Goal: Task Accomplishment & Management: Use online tool/utility

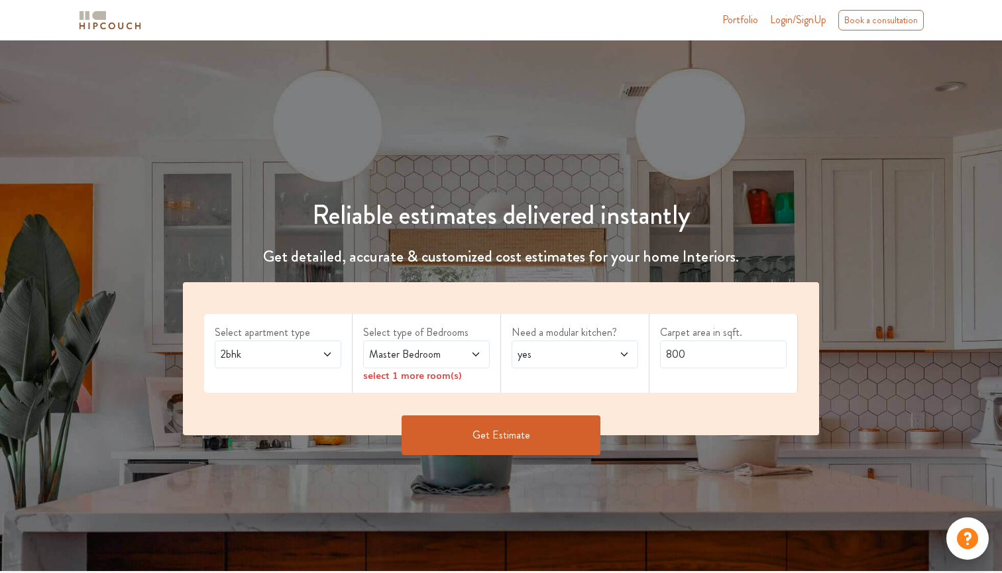
click at [303, 354] on span "2bhk" at bounding box center [261, 354] width 86 height 16
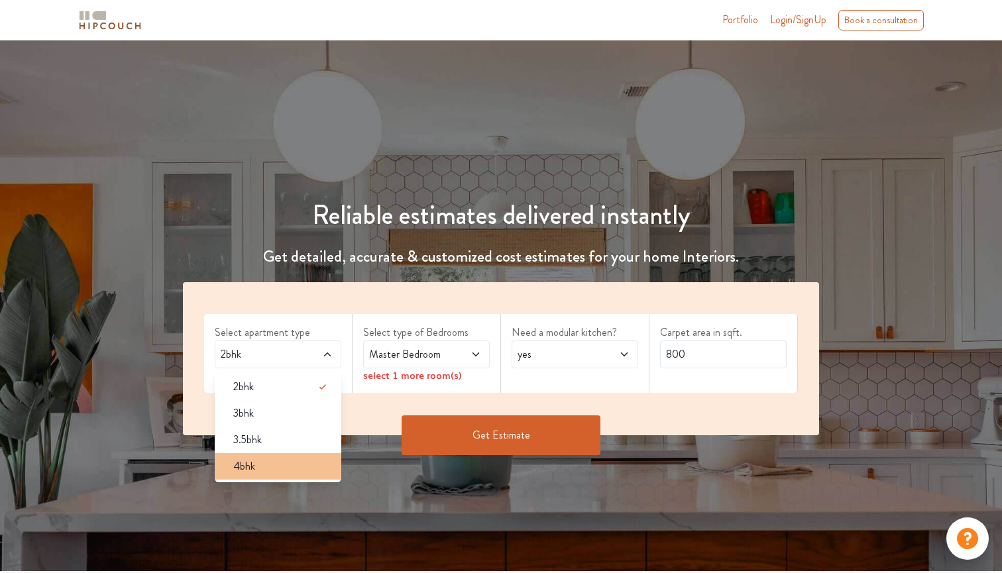
click at [296, 475] on li "4bhk" at bounding box center [278, 466] width 127 height 26
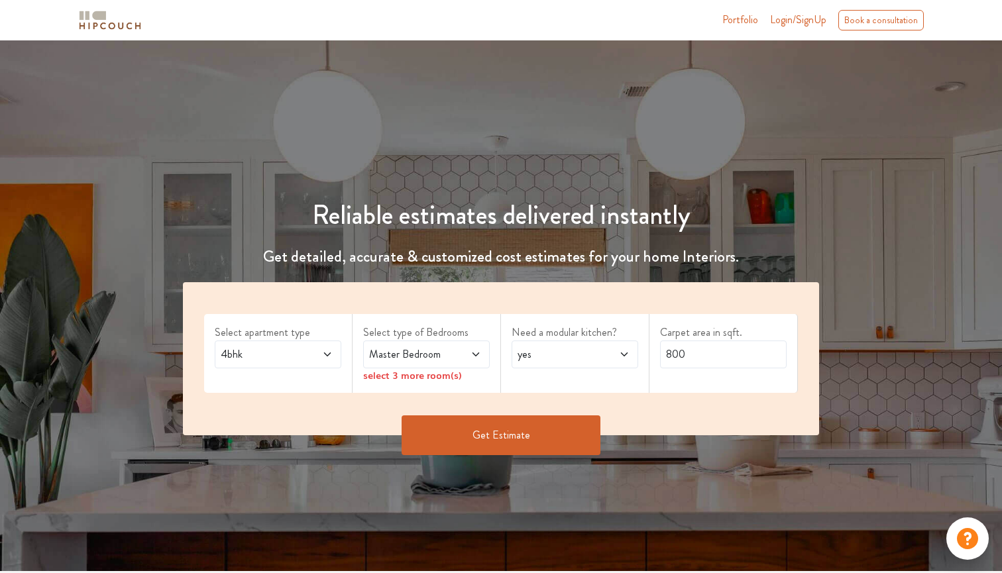
click at [292, 350] on span "4bhk" at bounding box center [261, 354] width 86 height 16
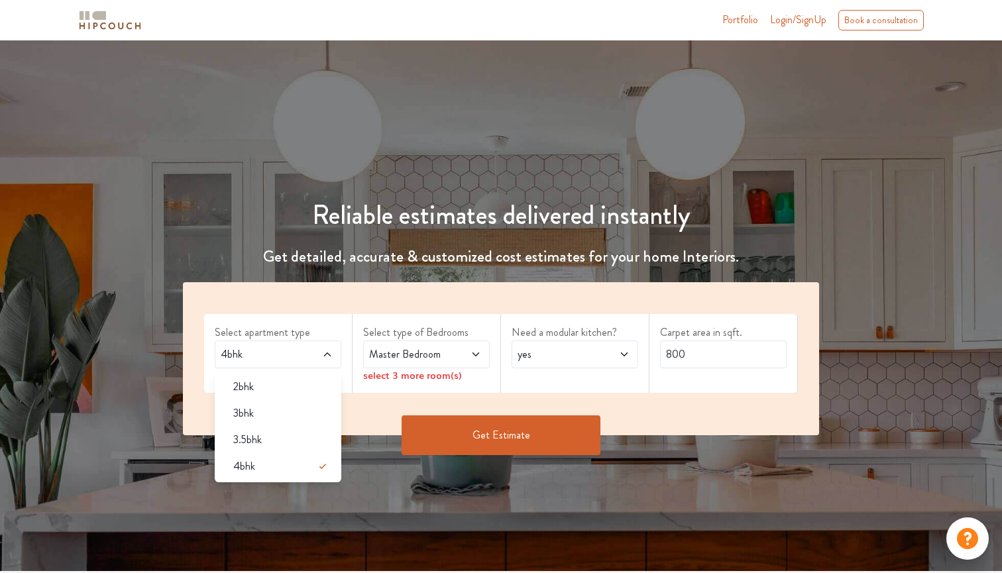
click at [347, 492] on div "Reliable estimates delivered instantly Get detailed, accurate & customized cost…" at bounding box center [501, 305] width 1002 height 531
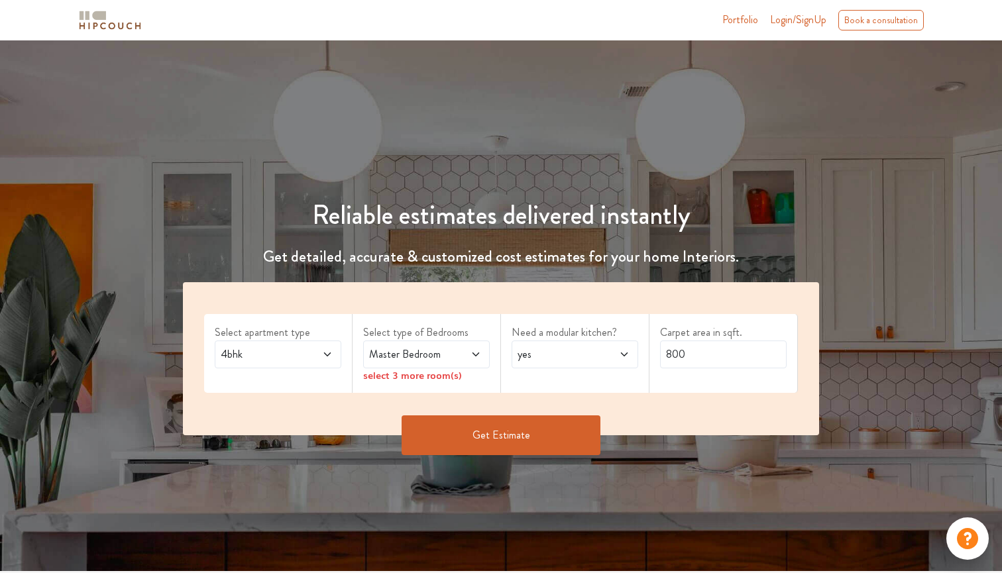
click at [384, 356] on span "Master Bedroom" at bounding box center [409, 354] width 86 height 16
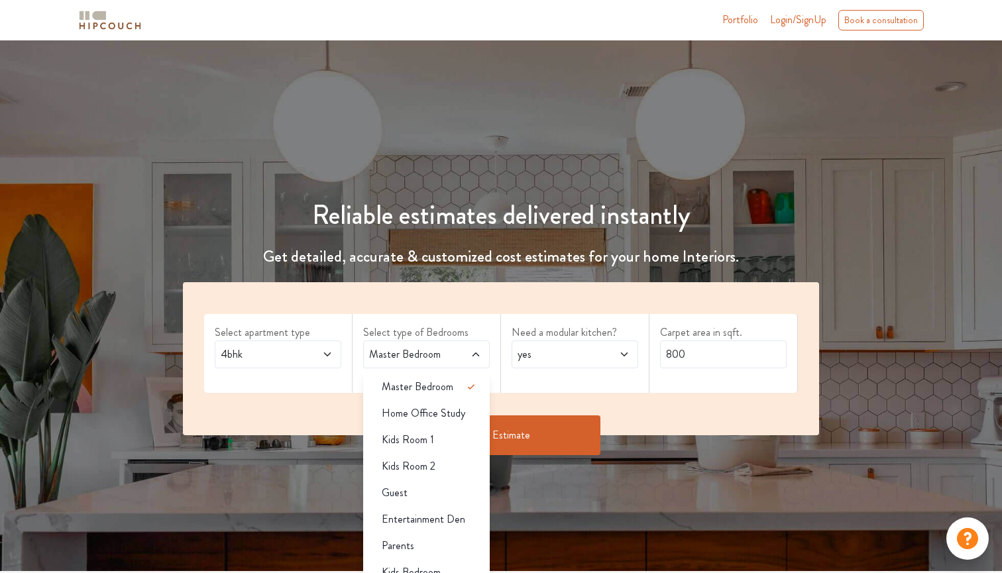
click at [756, 215] on h1 "Reliable estimates delivered instantly" at bounding box center [501, 215] width 652 height 32
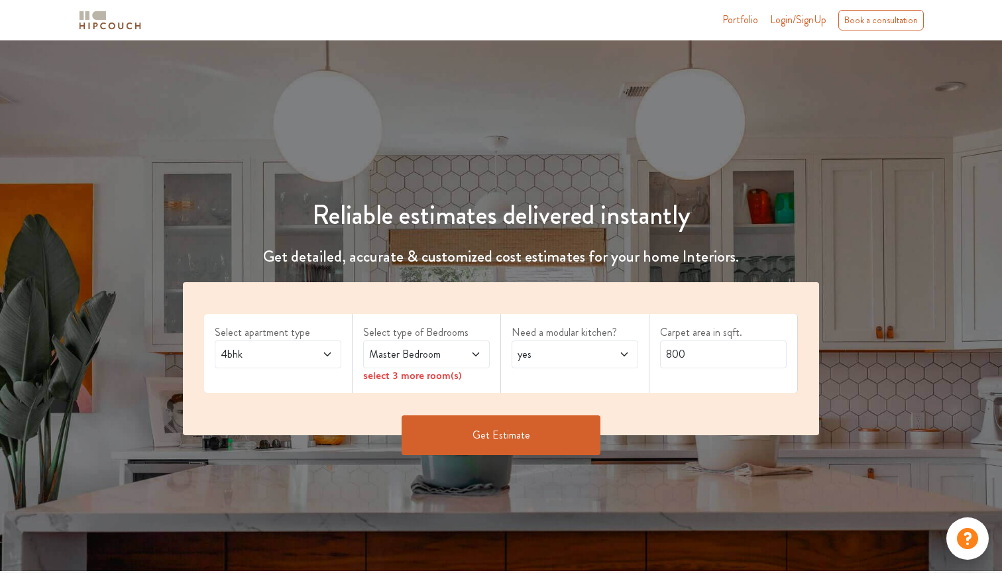
click at [468, 352] on span at bounding box center [466, 354] width 28 height 16
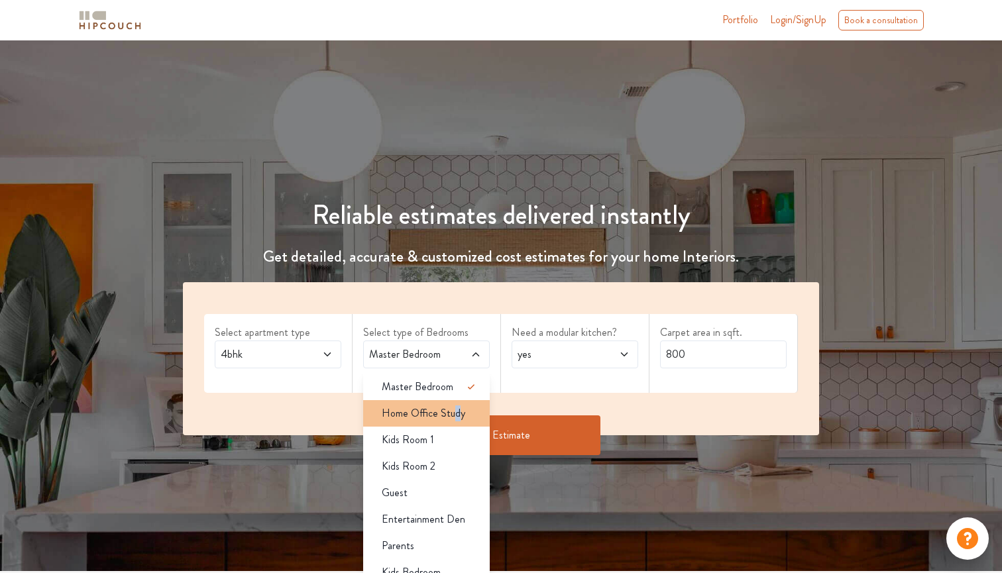
click at [455, 415] on span "Home Office Study" at bounding box center [423, 413] width 83 height 16
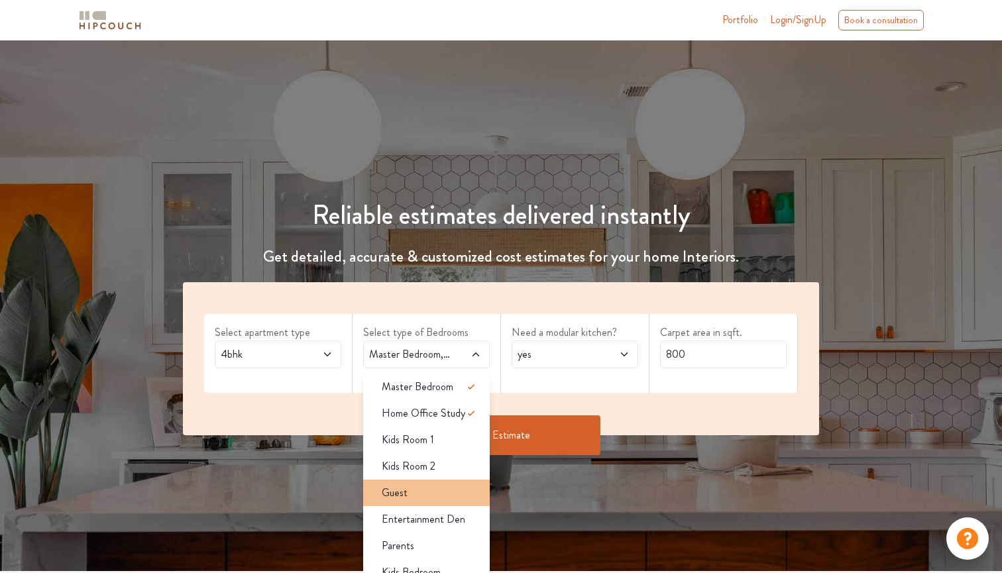
click at [432, 485] on div "Guest" at bounding box center [430, 493] width 119 height 16
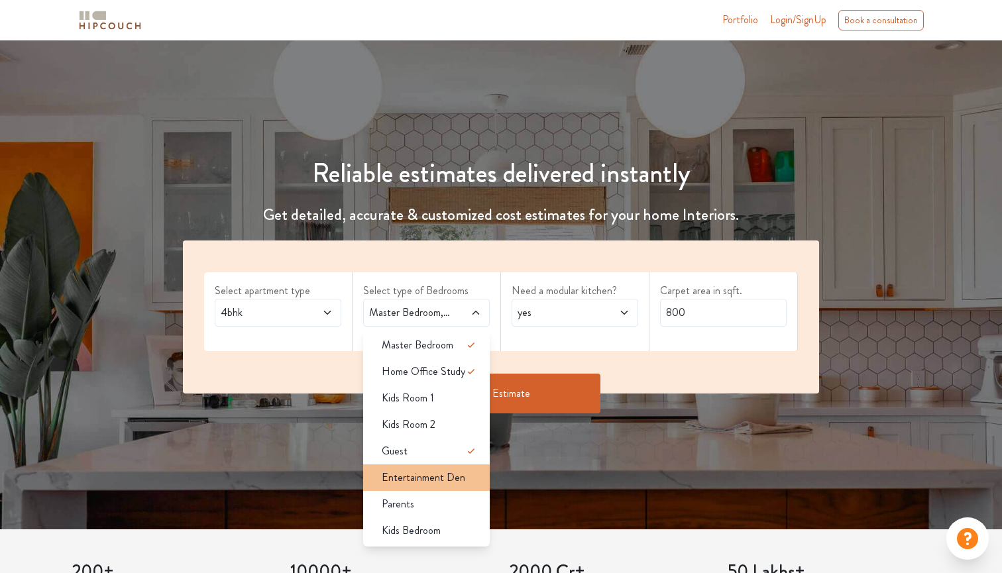
scroll to position [41, 0]
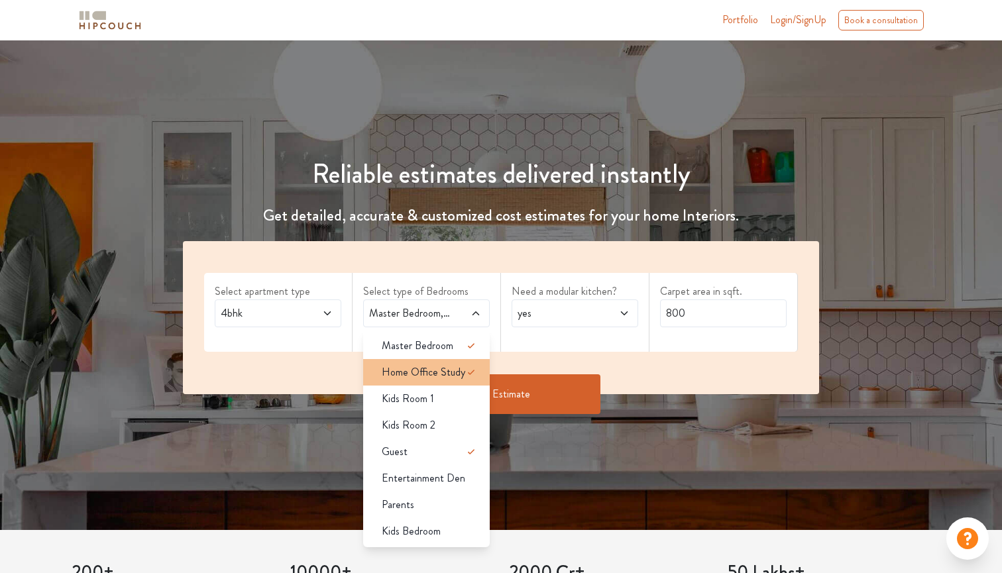
click at [454, 376] on span "Home Office Study" at bounding box center [423, 372] width 83 height 16
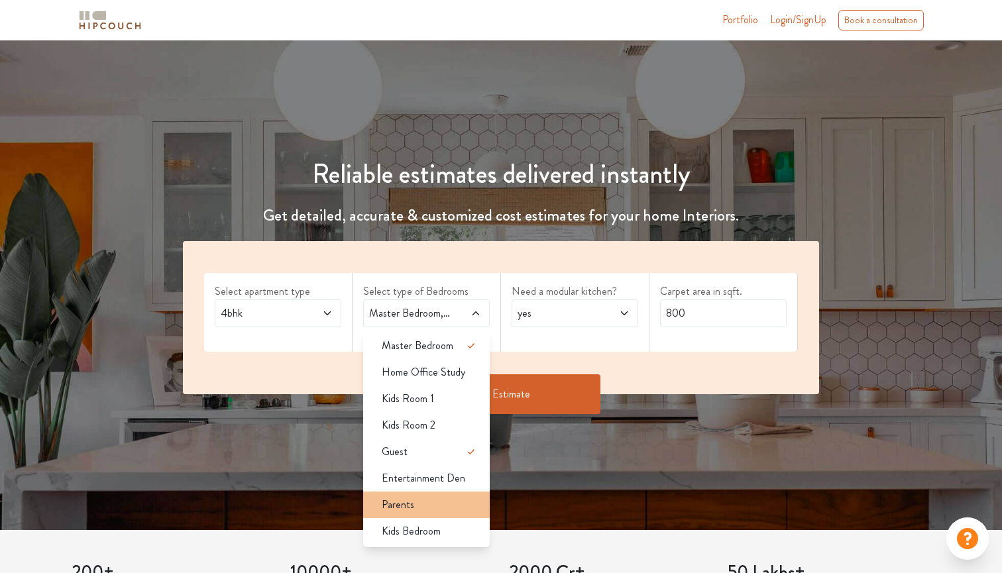
click at [436, 498] on div "Parents" at bounding box center [430, 505] width 119 height 16
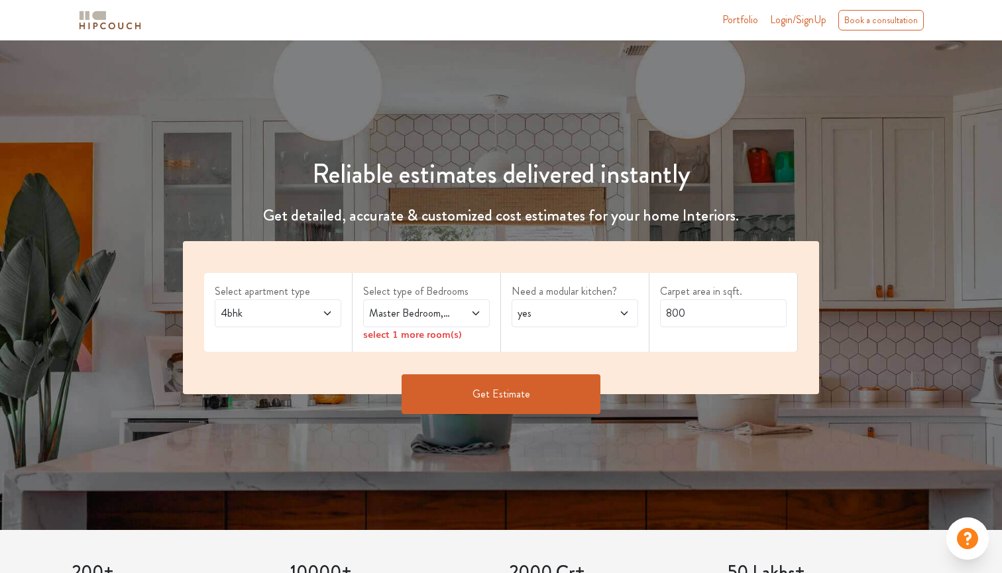
click at [585, 474] on div "Reliable estimates delivered instantly Get detailed, accurate & customized cost…" at bounding box center [501, 264] width 1002 height 531
click at [468, 309] on span at bounding box center [466, 313] width 28 height 16
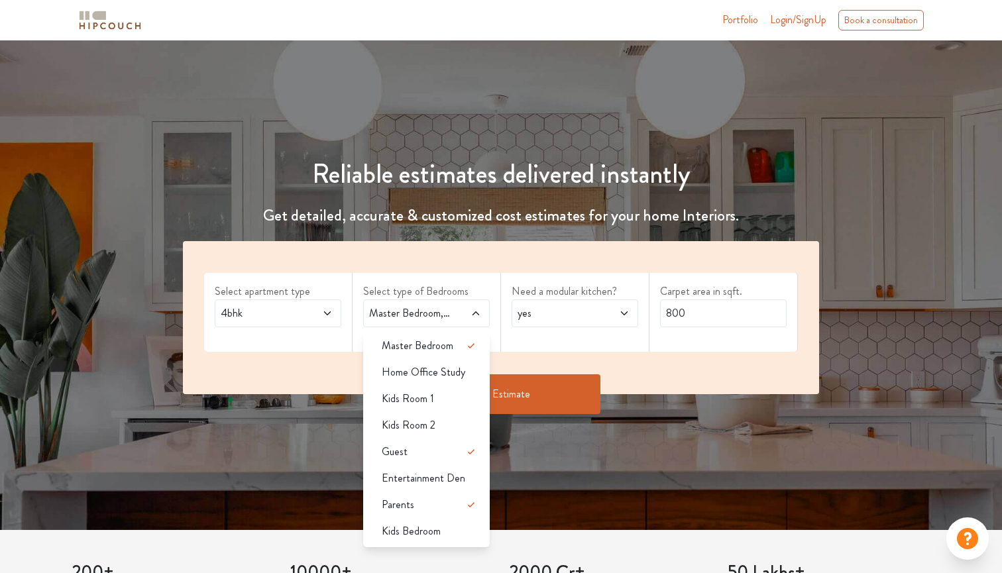
click at [590, 461] on div "Reliable estimates delivered instantly Get detailed, accurate & customized cost…" at bounding box center [501, 264] width 1002 height 531
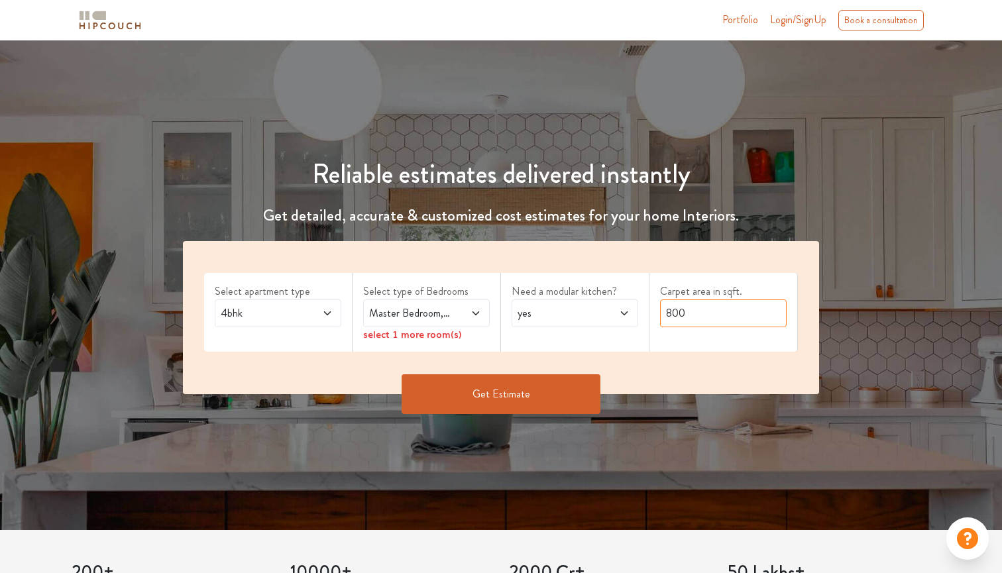
click at [665, 310] on input "800" at bounding box center [723, 313] width 127 height 28
click at [698, 311] on input "800" at bounding box center [723, 313] width 127 height 28
type input "8"
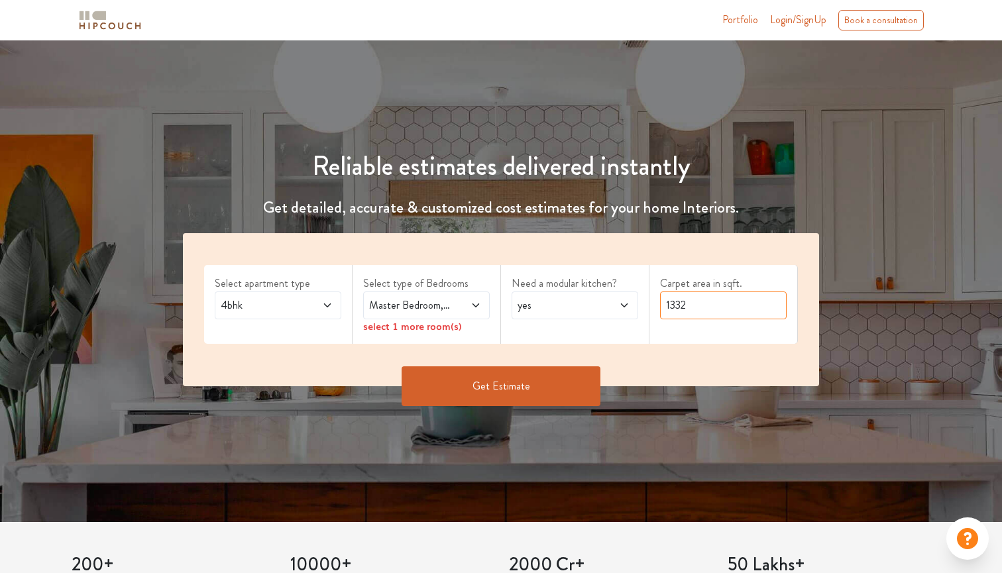
scroll to position [58, 0]
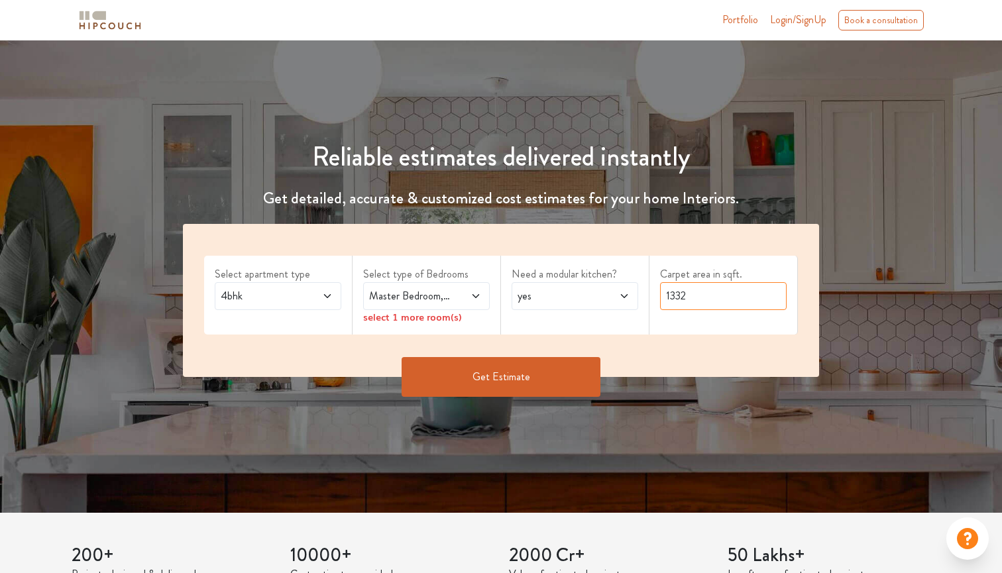
type input "1332"
click at [602, 295] on span at bounding box center [615, 296] width 28 height 16
click at [624, 243] on div "Select apartment type 4bhk Select type of Bedrooms Master Bedroom,Guest,Parents…" at bounding box center [501, 300] width 636 height 153
click at [435, 293] on span "Master Bedroom,Guest,Parents" at bounding box center [409, 296] width 86 height 16
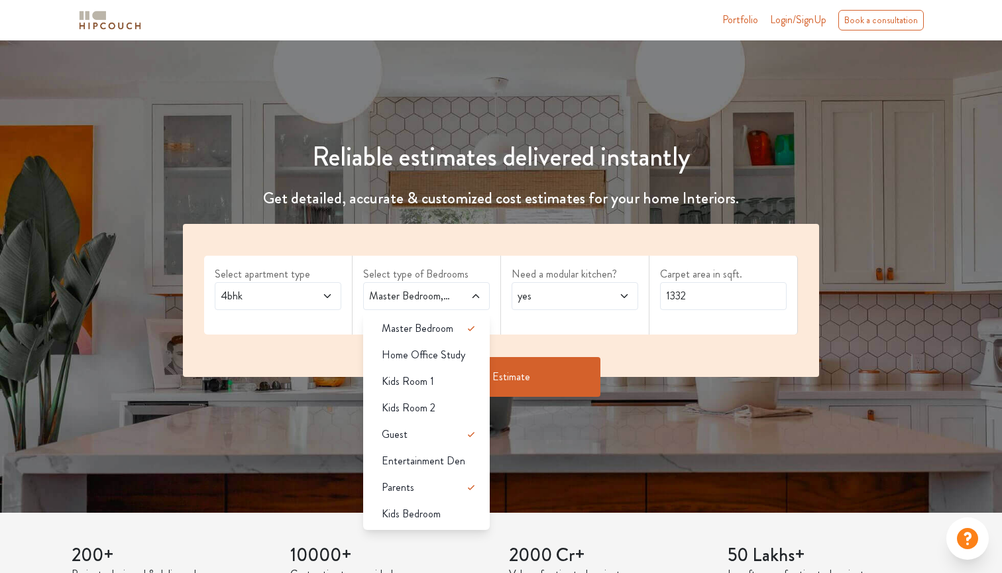
click at [513, 243] on div "Select apartment type 4bhk Select type of Bedrooms Master Bedroom,Guest,Parents…" at bounding box center [501, 300] width 636 height 153
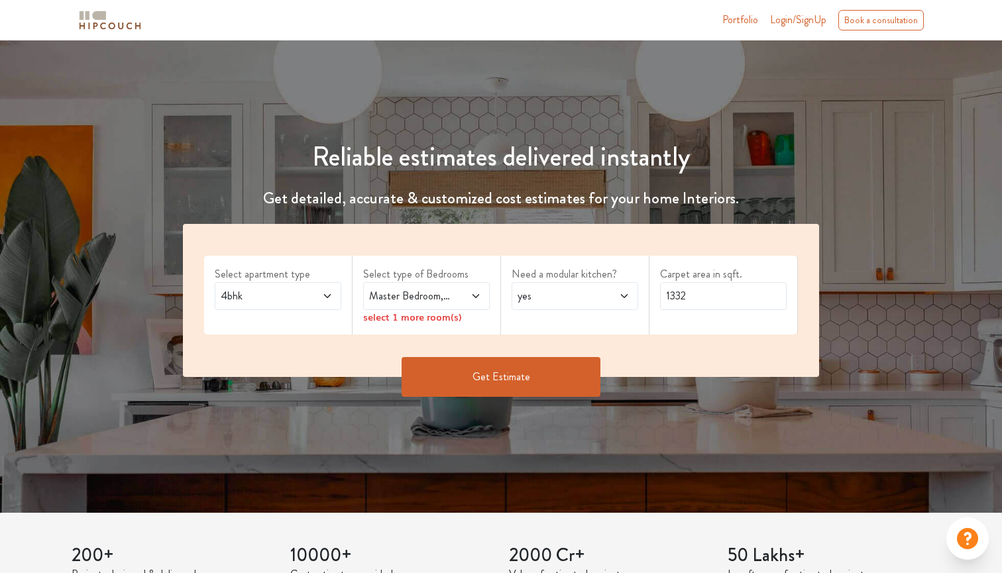
click at [496, 387] on button "Get Estimate" at bounding box center [500, 377] width 199 height 40
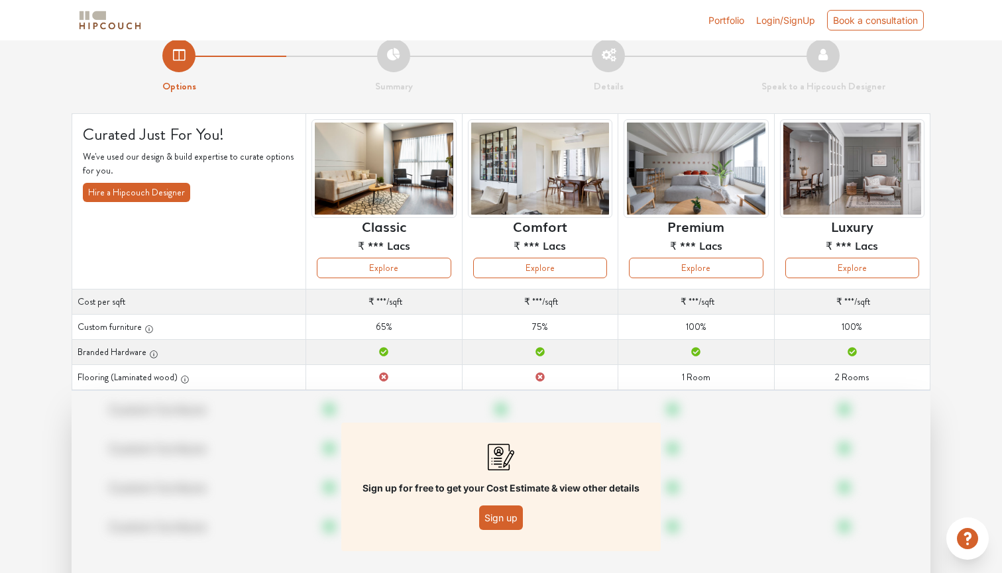
scroll to position [19, 0]
